Goal: Navigation & Orientation: Find specific page/section

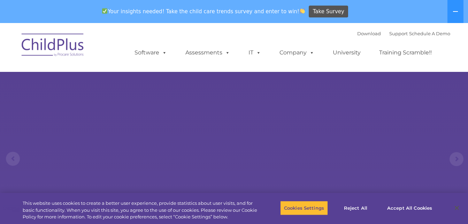
select select "MEDIUM"
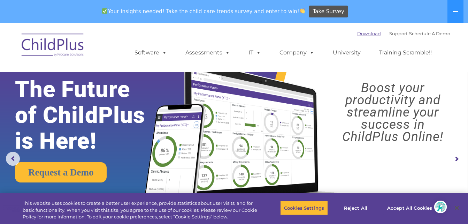
click at [357, 32] on link "Download" at bounding box center [369, 34] width 24 height 6
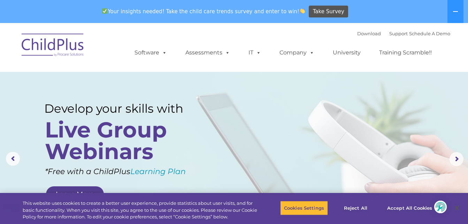
click at [65, 50] on img at bounding box center [53, 46] width 70 height 35
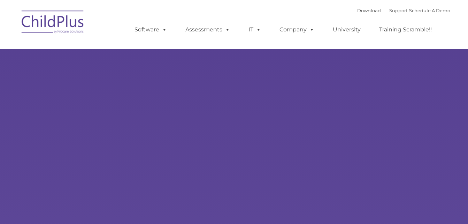
type input ""
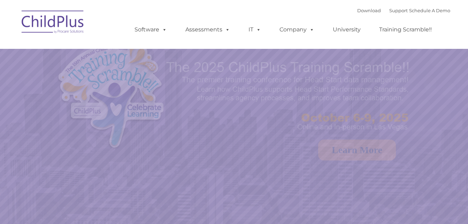
select select "MEDIUM"
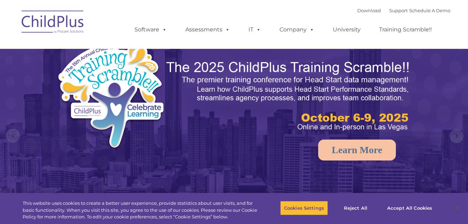
select select "MEDIUM"
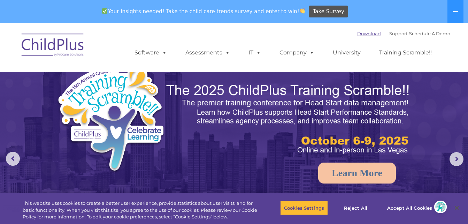
click at [357, 33] on link "Download" at bounding box center [369, 34] width 24 height 6
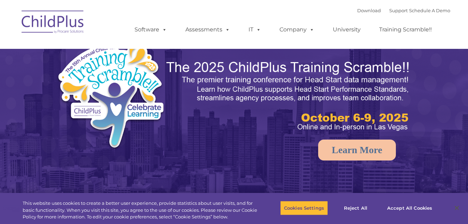
select select "MEDIUM"
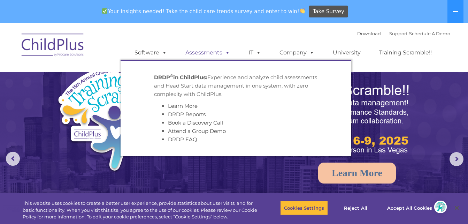
click at [209, 52] on link "Assessments" at bounding box center [207, 53] width 59 height 14
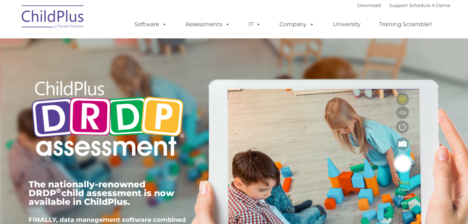
type input ""
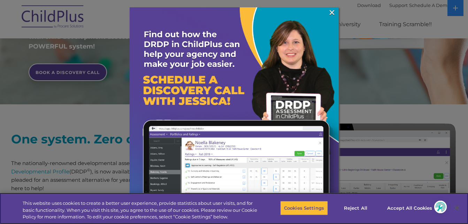
scroll to position [223, 0]
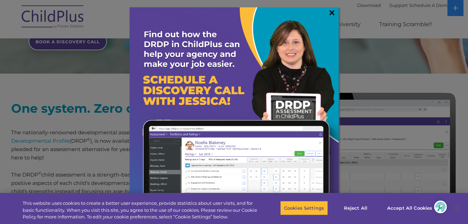
click at [331, 13] on link "×" at bounding box center [332, 12] width 8 height 7
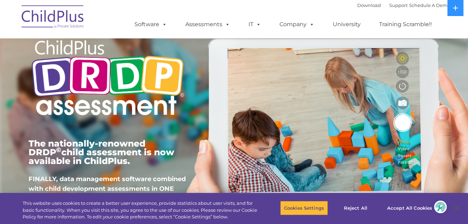
scroll to position [0, 0]
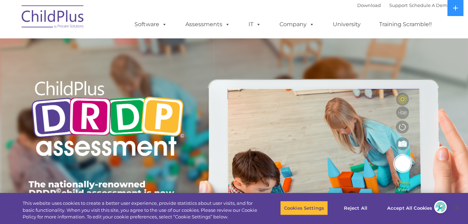
click at [313, 10] on div "Download Support | Schedule A Demo  MENU MENU Software ChildPlus: The original…" at bounding box center [286, 19] width 330 height 38
click at [391, 5] on link "Support" at bounding box center [398, 5] width 18 height 6
